Goal: Check status: Check status

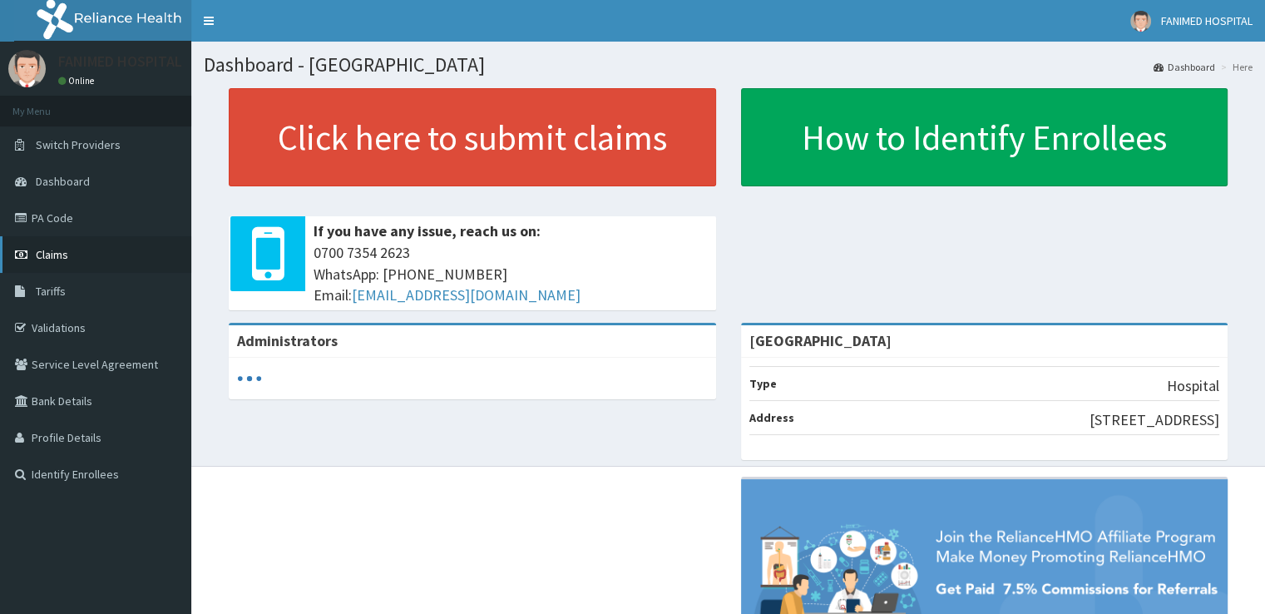
click at [53, 254] on span "Claims" at bounding box center [52, 254] width 32 height 15
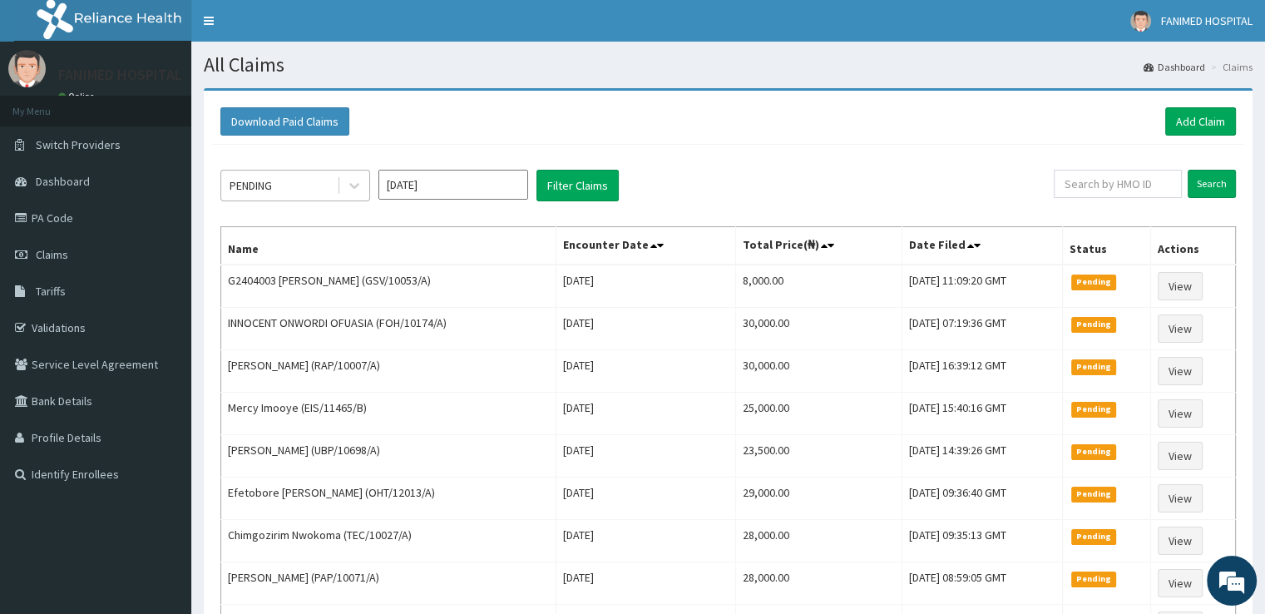
click at [289, 186] on div "PENDING" at bounding box center [279, 185] width 116 height 27
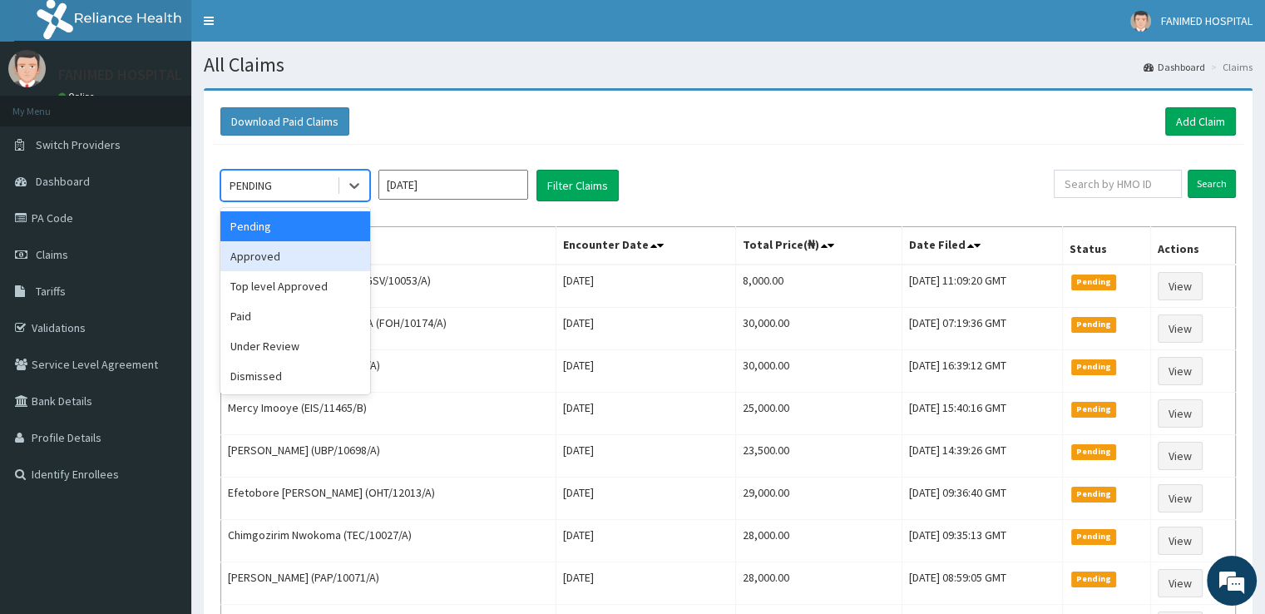
click at [284, 250] on div "Approved" at bounding box center [295, 256] width 150 height 30
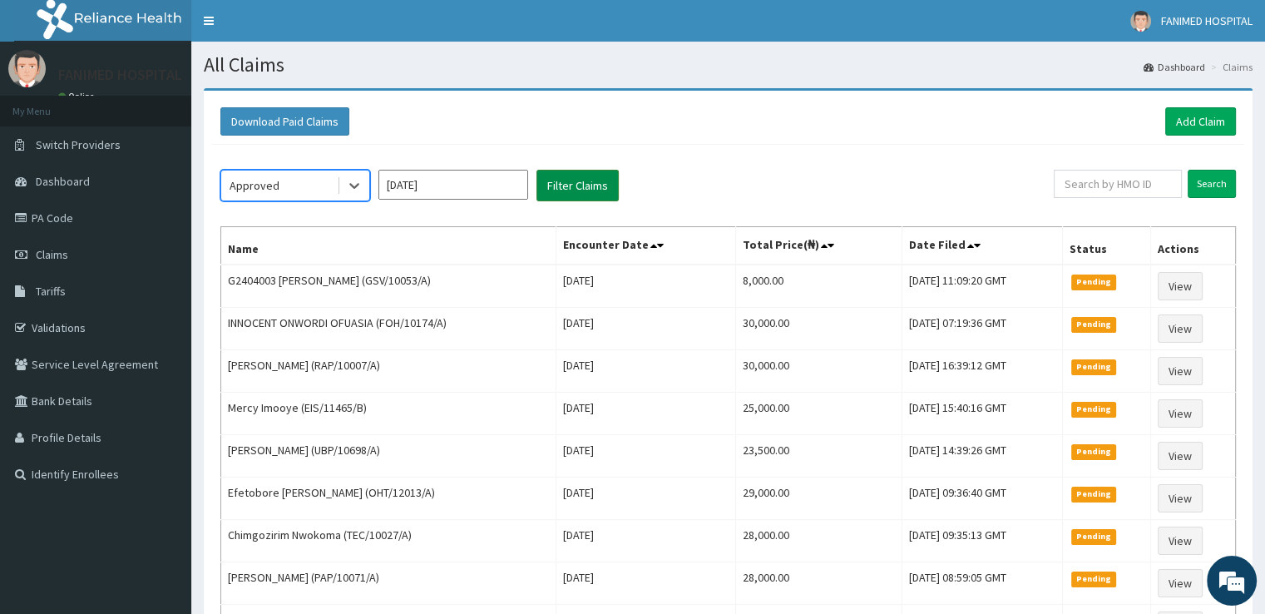
click at [575, 185] on button "Filter Claims" at bounding box center [577, 186] width 82 height 32
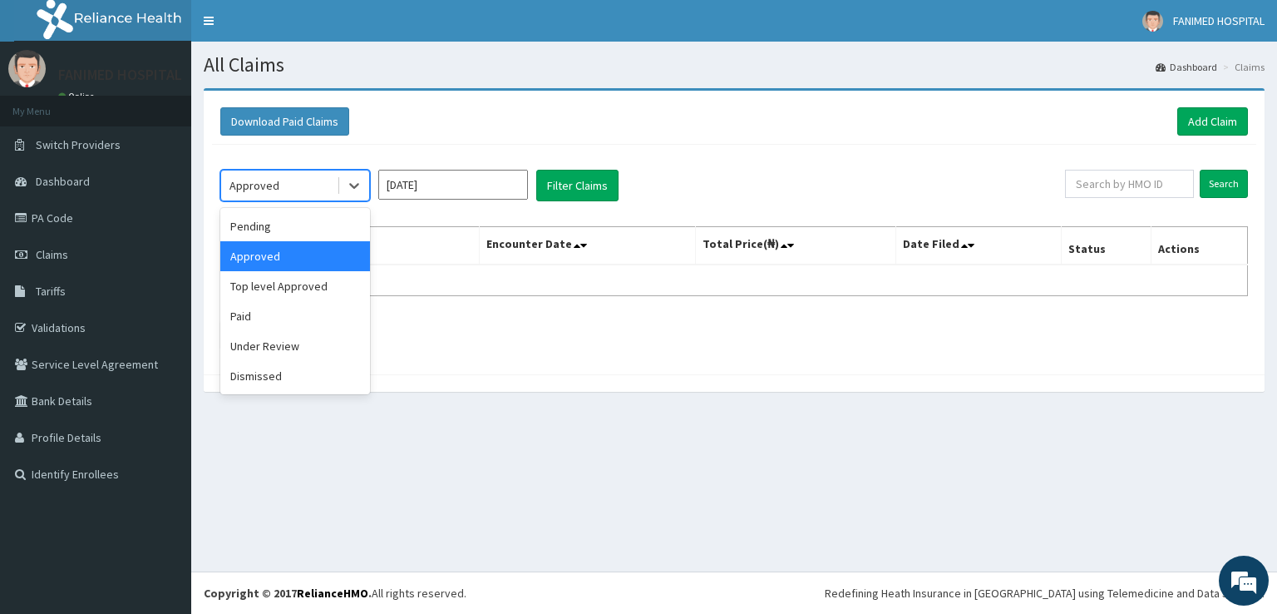
click at [289, 185] on div "Approved" at bounding box center [279, 185] width 116 height 27
click at [275, 317] on div "Paid" at bounding box center [295, 316] width 150 height 30
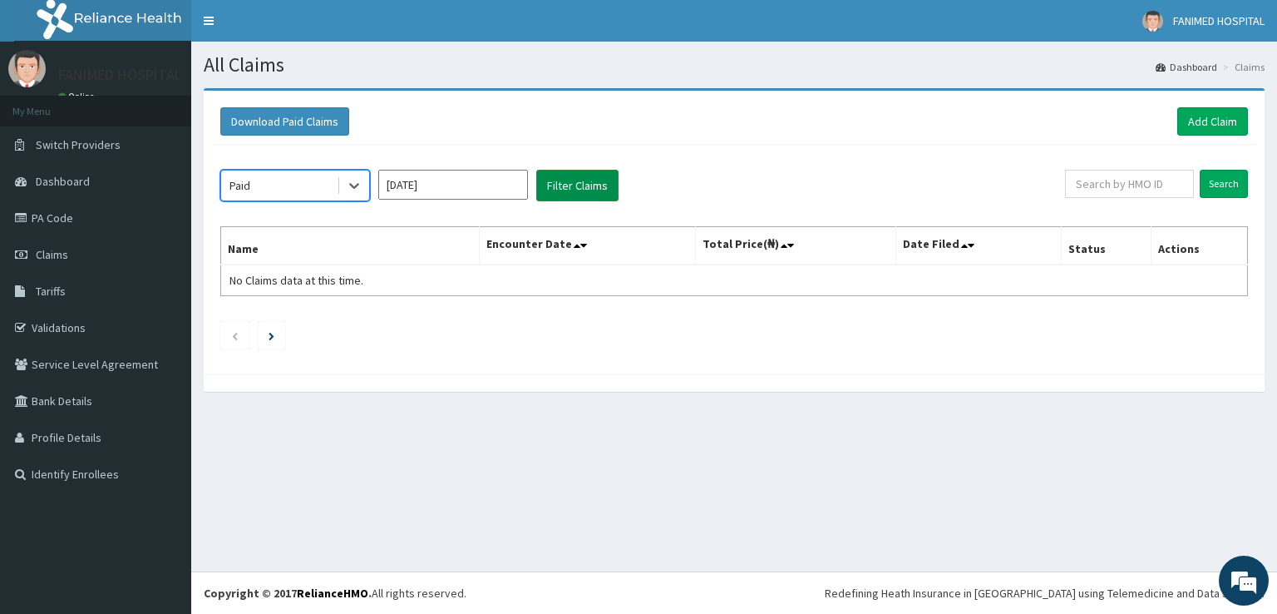
click at [565, 181] on button "Filter Claims" at bounding box center [577, 186] width 82 height 32
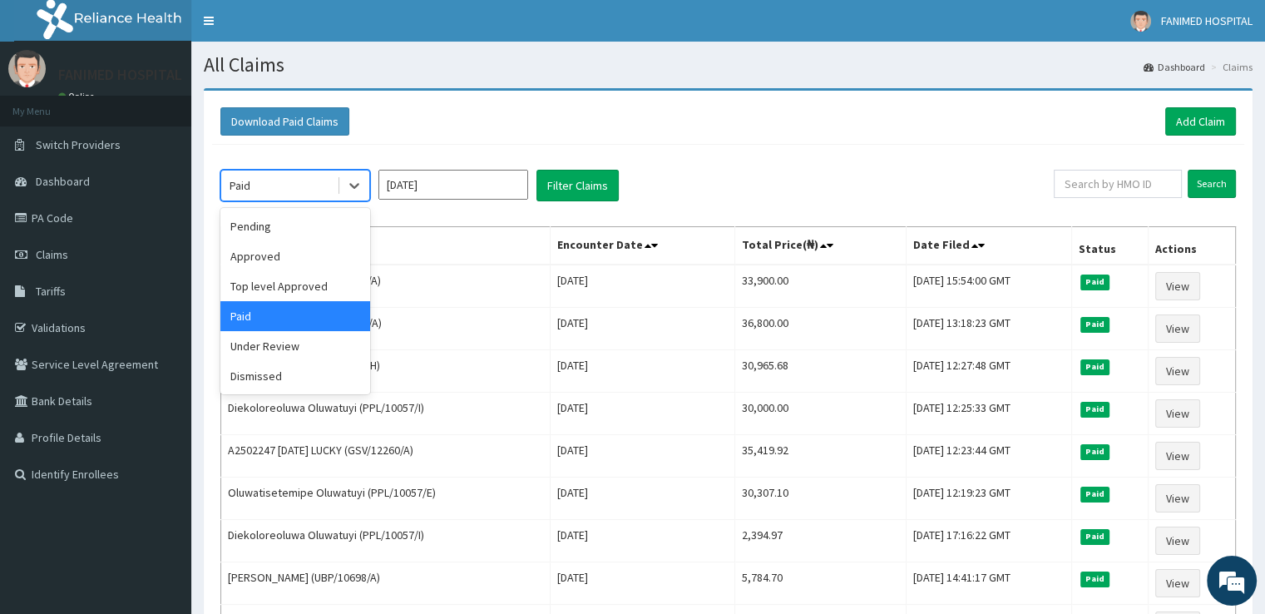
click at [301, 186] on div "Paid" at bounding box center [279, 185] width 116 height 27
click at [307, 255] on div "Approved" at bounding box center [295, 256] width 150 height 30
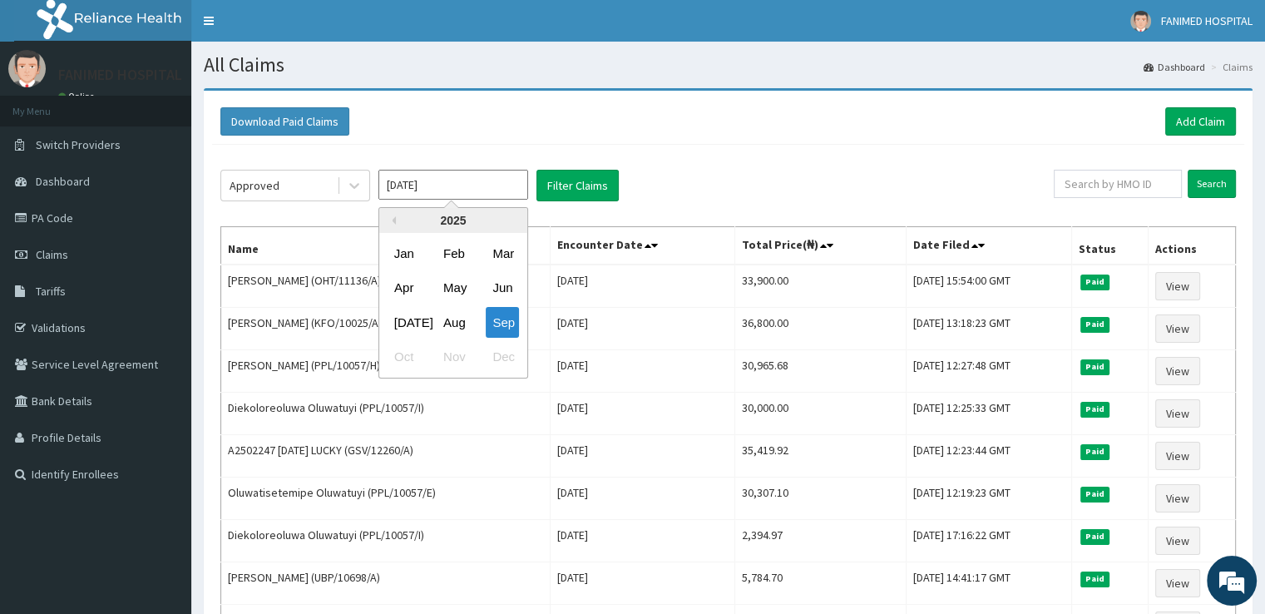
click at [417, 193] on input "[DATE]" at bounding box center [453, 185] width 150 height 30
click at [449, 319] on div "Aug" at bounding box center [453, 322] width 33 height 31
type input "[DATE]"
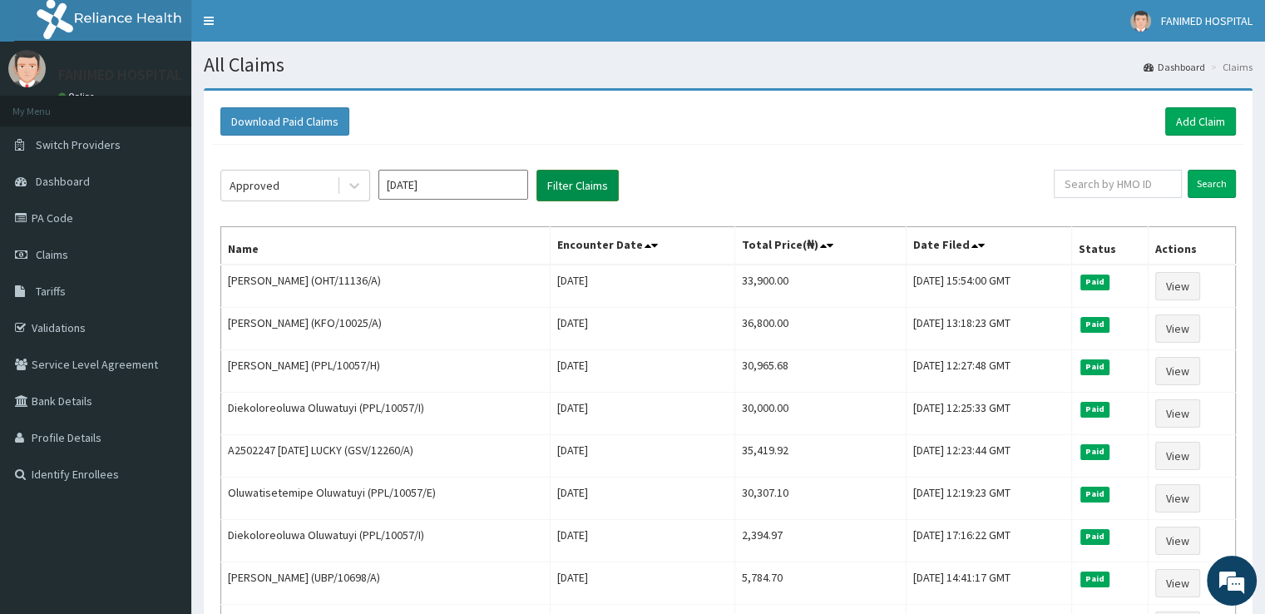
click at [589, 177] on button "Filter Claims" at bounding box center [577, 186] width 82 height 32
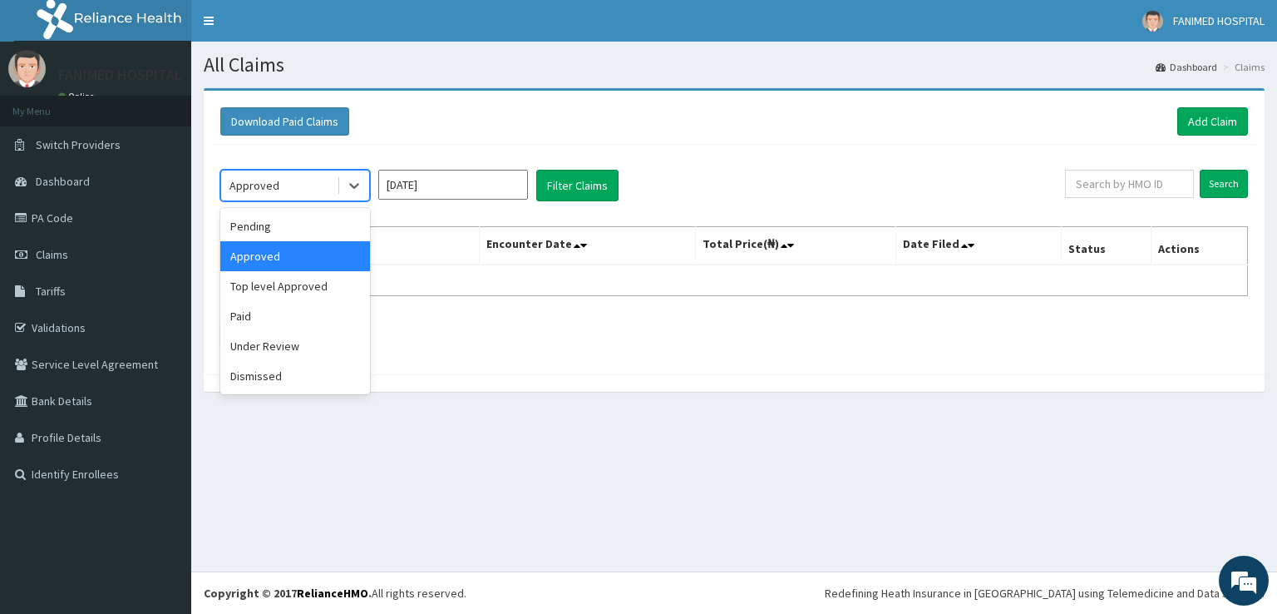
click at [323, 181] on div "Approved" at bounding box center [279, 185] width 116 height 27
click at [285, 325] on div "Paid" at bounding box center [295, 316] width 150 height 30
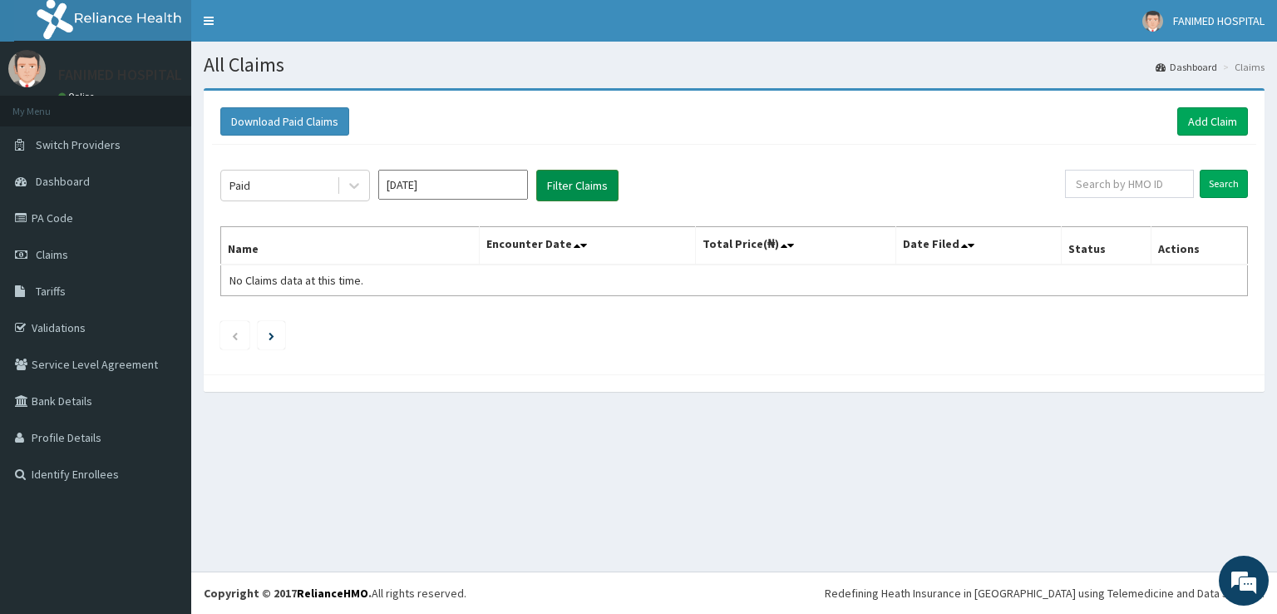
click at [569, 188] on button "Filter Claims" at bounding box center [577, 186] width 82 height 32
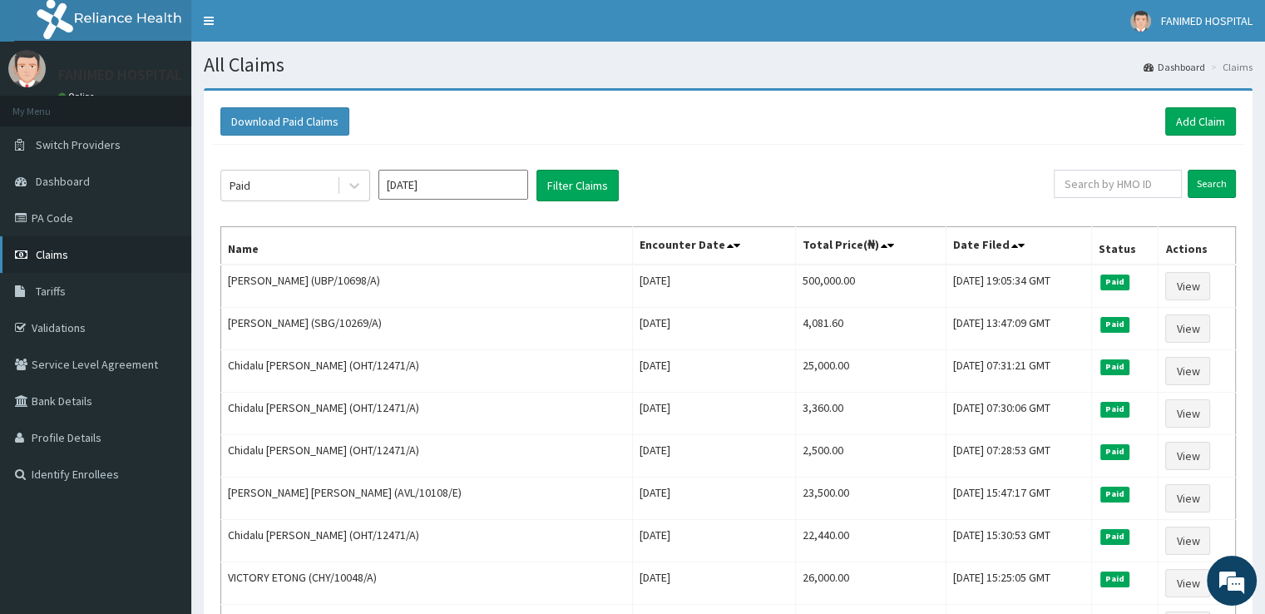
click at [43, 252] on span "Claims" at bounding box center [52, 254] width 32 height 15
